Goal: Information Seeking & Learning: Learn about a topic

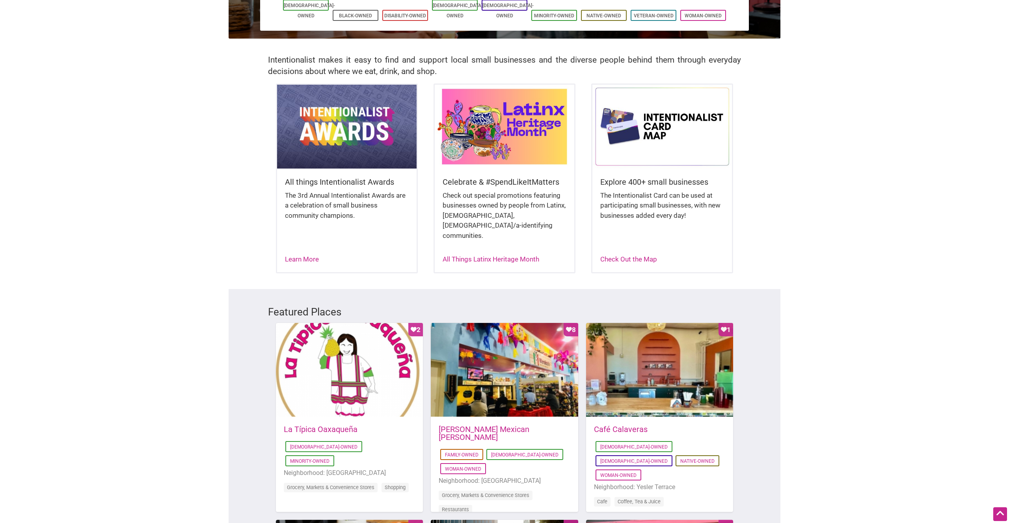
scroll to position [136, 0]
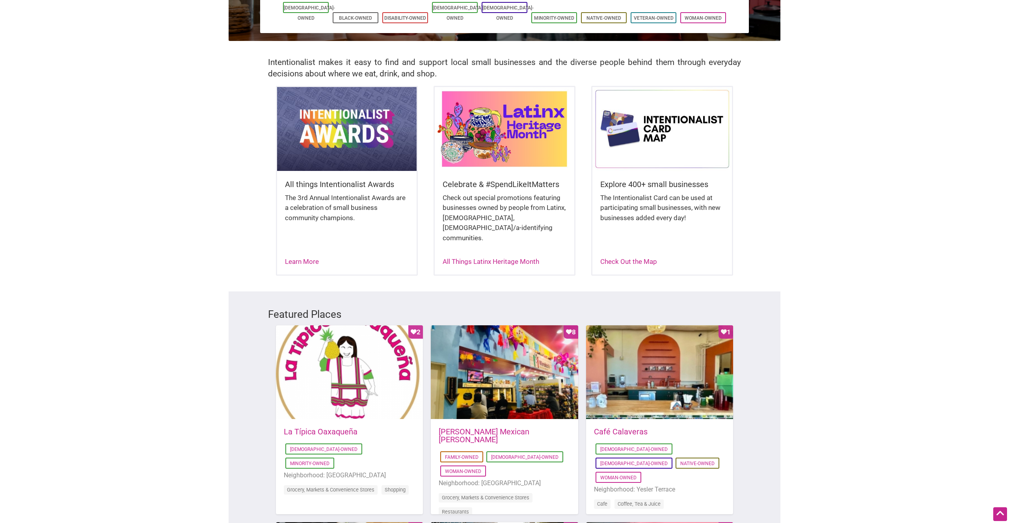
click at [483, 128] on img at bounding box center [505, 129] width 140 height 84
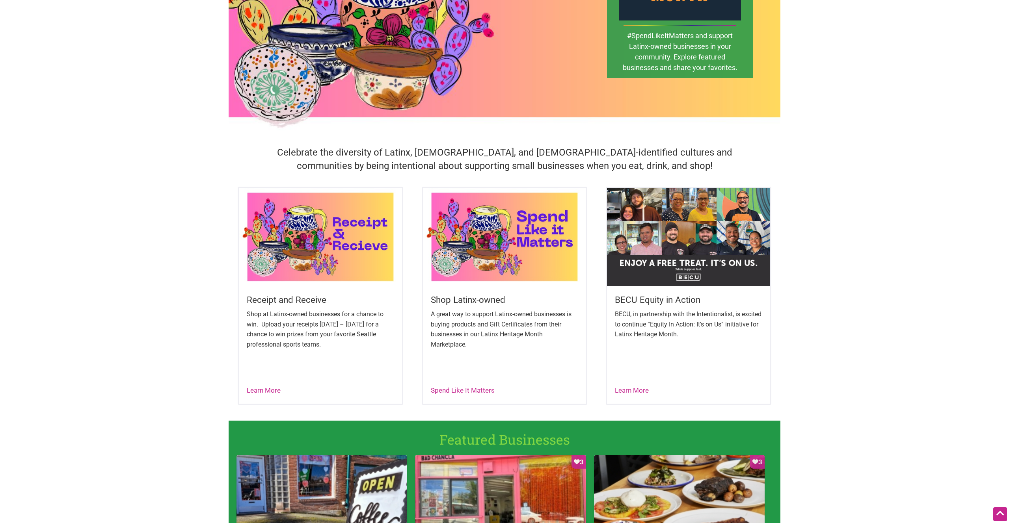
scroll to position [119, 0]
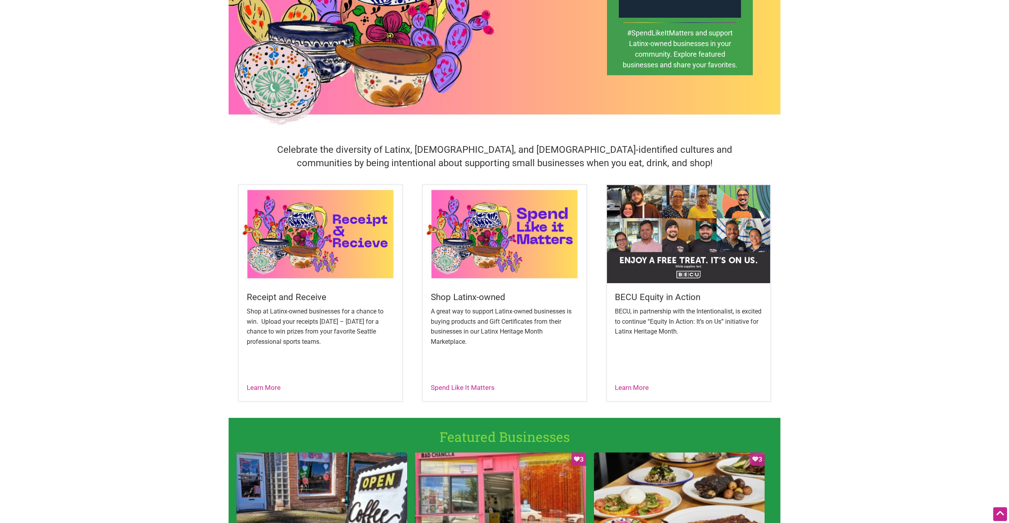
click at [646, 232] on img at bounding box center [688, 234] width 163 height 98
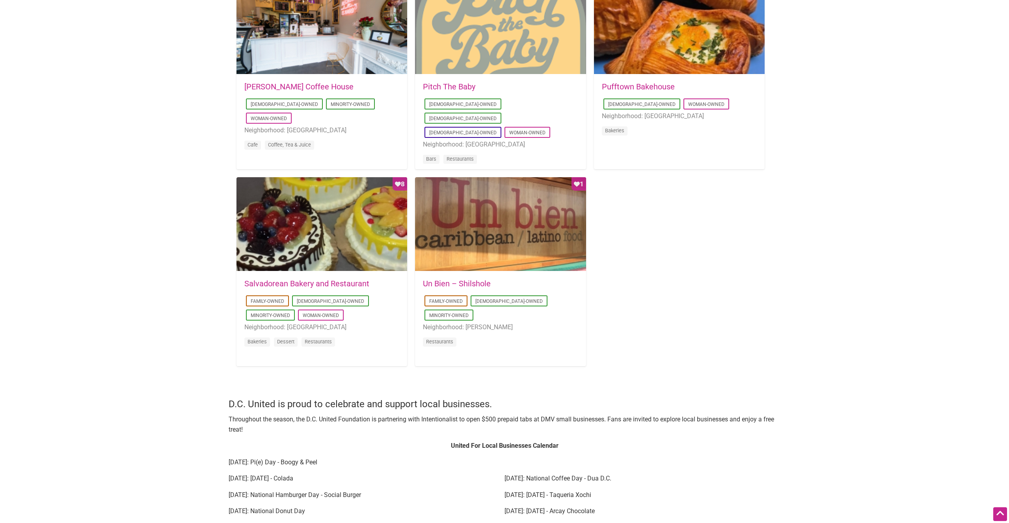
scroll to position [639, 0]
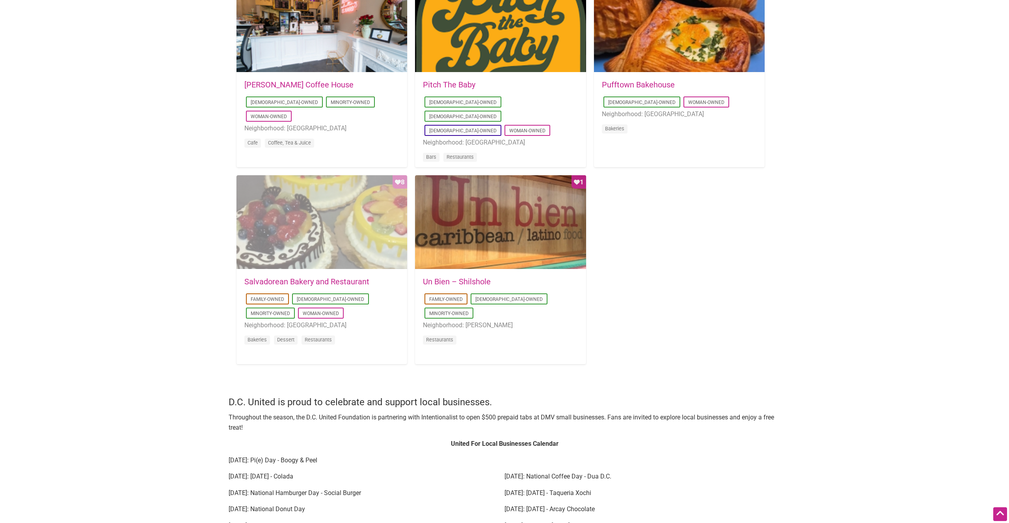
click at [305, 216] on div "Favorite Count 8" at bounding box center [321, 222] width 171 height 95
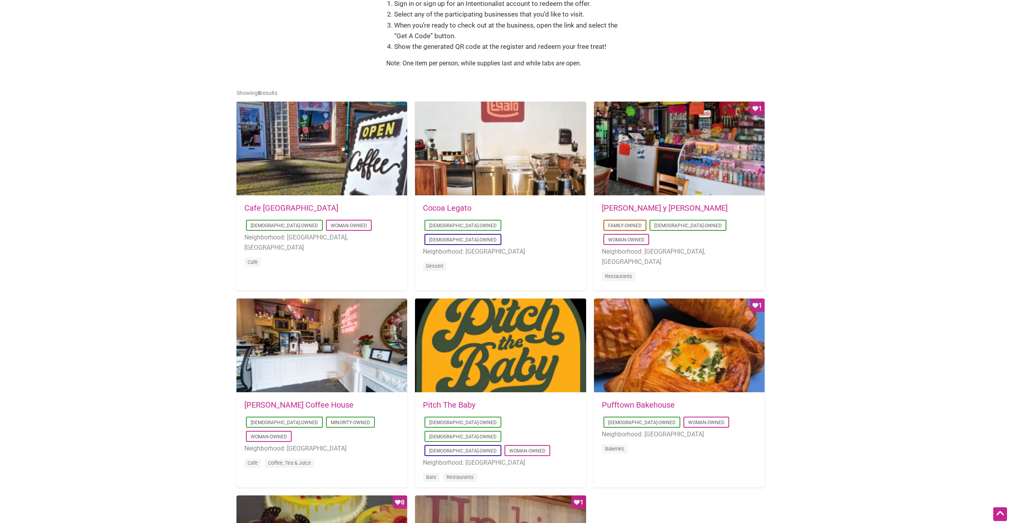
scroll to position [296, 0]
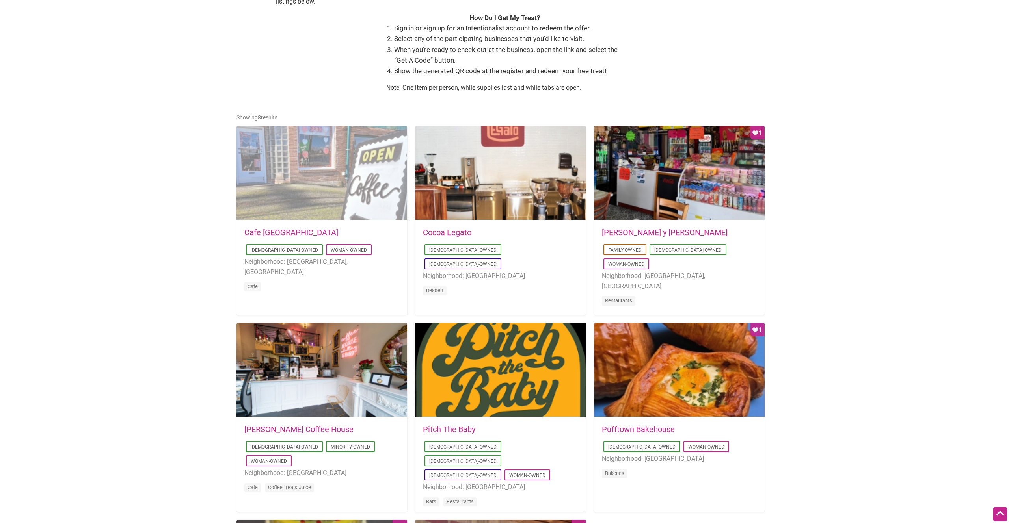
click at [336, 181] on div at bounding box center [321, 173] width 171 height 95
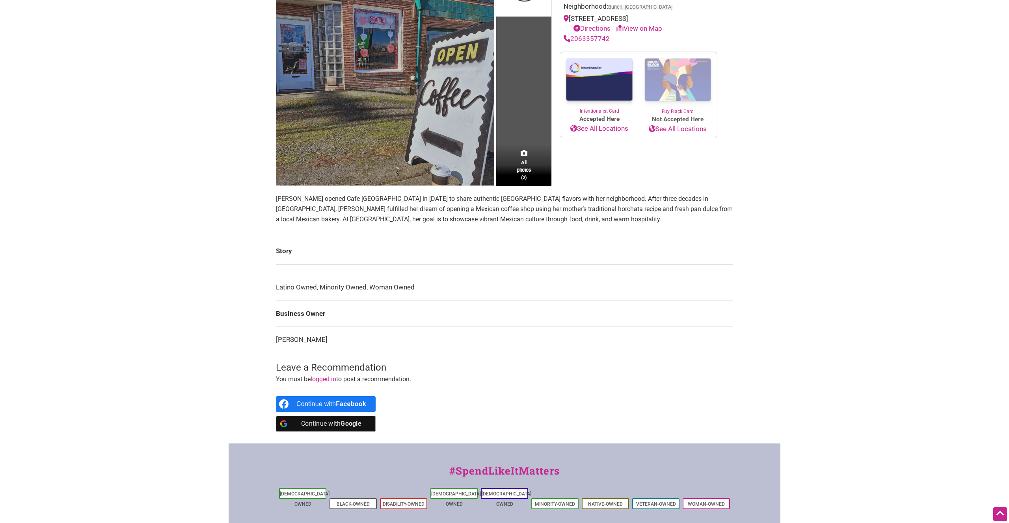
scroll to position [216, 0]
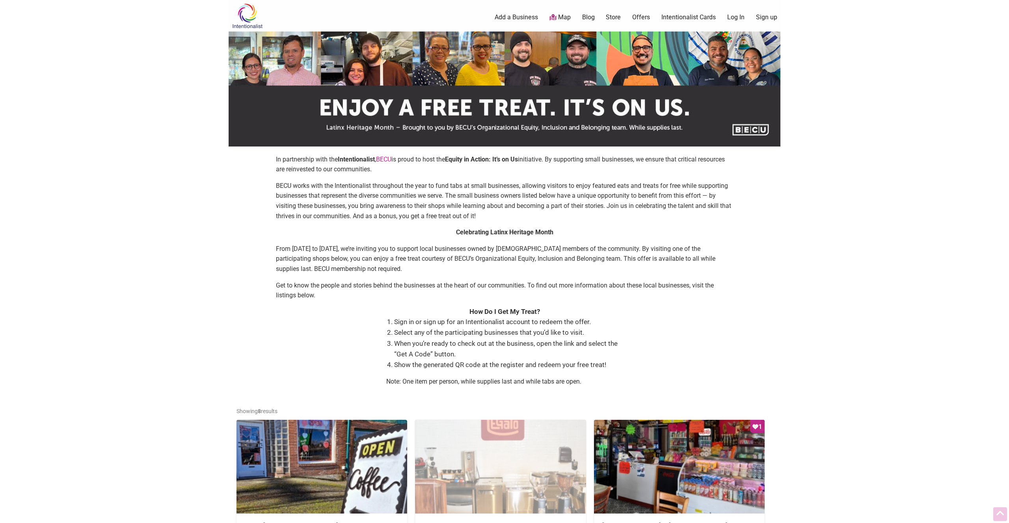
scroll to position [297, 0]
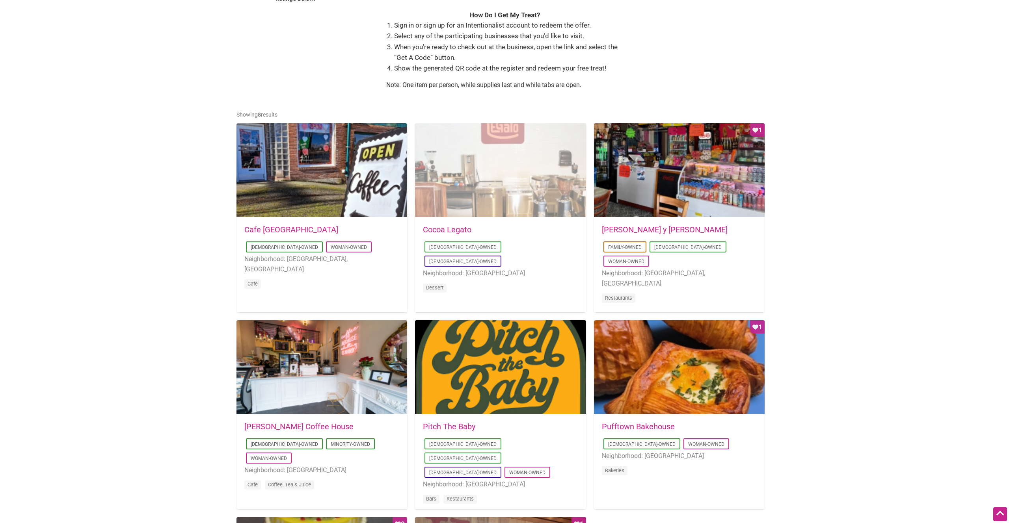
click at [480, 170] on div at bounding box center [500, 170] width 171 height 95
